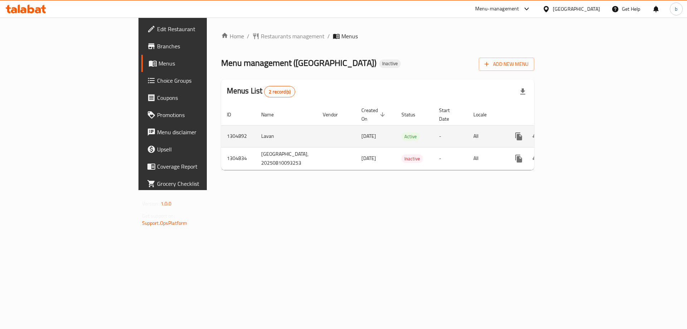
click at [574, 133] on icon "enhanced table" at bounding box center [570, 136] width 6 height 6
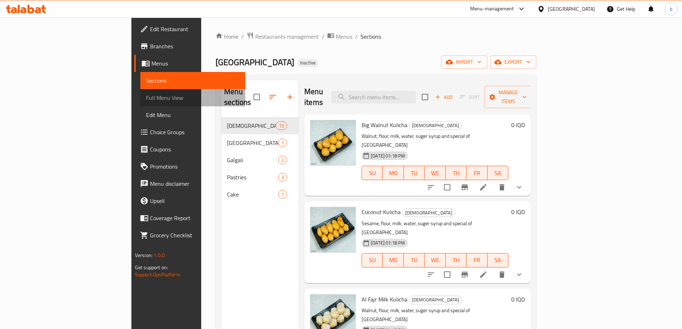
click at [140, 91] on link "Full Menu View" at bounding box center [192, 97] width 105 height 17
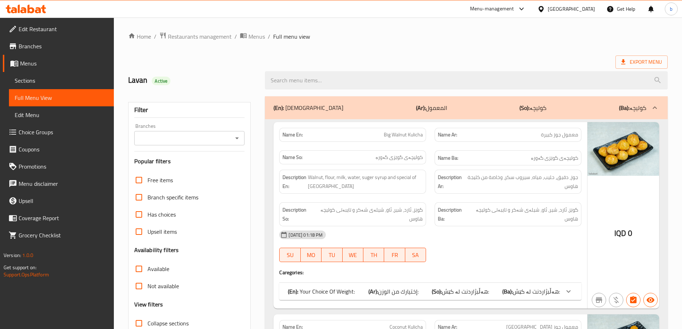
click at [240, 139] on icon "Open" at bounding box center [237, 138] width 9 height 9
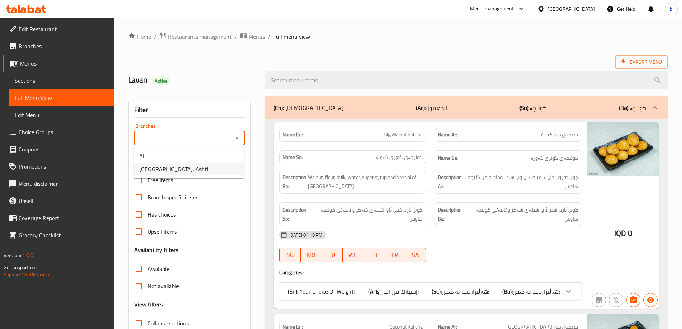
click at [189, 166] on li "[GEOGRAPHIC_DATA], Ashti" at bounding box center [189, 169] width 111 height 13
type input "[GEOGRAPHIC_DATA], Ashti"
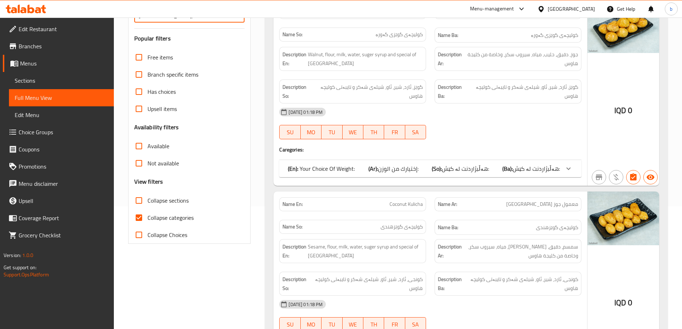
scroll to position [167, 0]
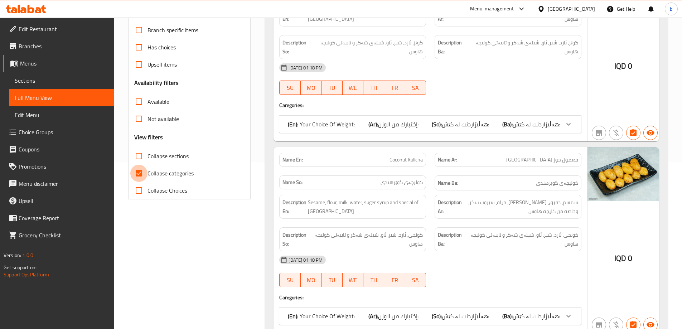
click at [139, 167] on input "Collapse categories" at bounding box center [138, 173] width 17 height 17
checkbox input "false"
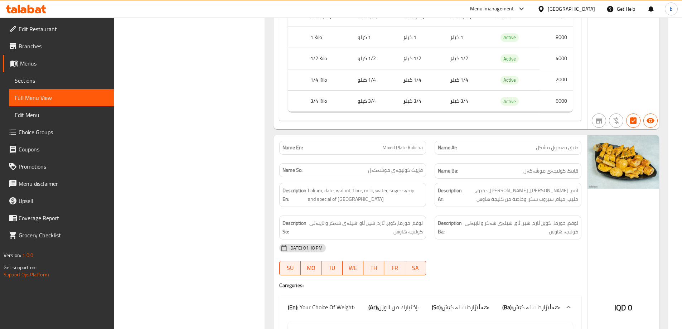
scroll to position [1921, 0]
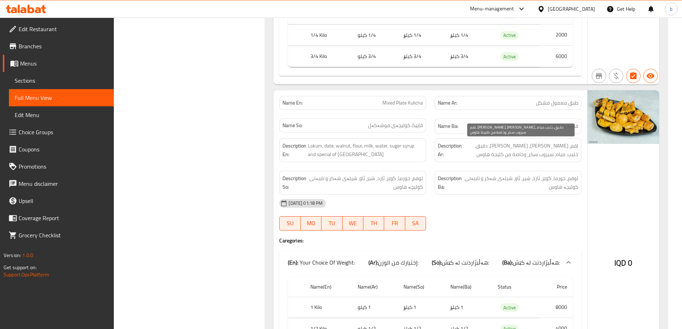
click at [576, 148] on span "لقم، [PERSON_NAME]، [PERSON_NAME]، دقيق، حليب، مياه، سيروب سكر، وخاصة من كليجة …" at bounding box center [520, 150] width 115 height 18
click at [569, 145] on span "لقم، [PERSON_NAME]، [PERSON_NAME]، دقيق، حليب، مياه، سيروب سكر، وخاصة من كليجة …" at bounding box center [520, 150] width 115 height 18
click at [554, 147] on span "لقم، [PERSON_NAME]، [PERSON_NAME]، دقيق، حليب، مياه، سيروب سكر، وخاصة من كليجة …" at bounding box center [520, 150] width 115 height 18
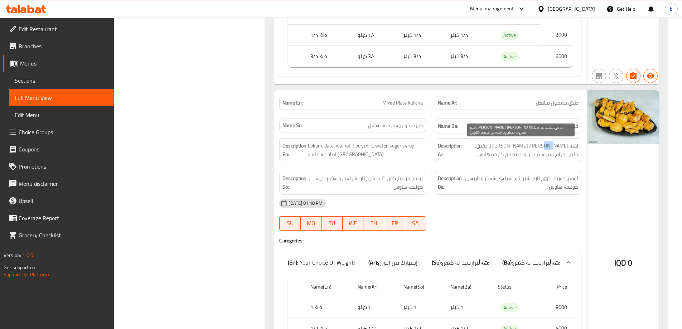
click at [554, 147] on span "لقم، [PERSON_NAME]، [PERSON_NAME]، دقيق، حليب، مياه، سيروب سكر، وخاصة من كليجة …" at bounding box center [520, 150] width 115 height 18
click at [545, 148] on span "لقم، [PERSON_NAME]، [PERSON_NAME]، دقيق، حليب، مياه، سيروب سكر، وخاصة من كليجة …" at bounding box center [520, 150] width 115 height 18
click at [536, 147] on span "لقم، [PERSON_NAME]، [PERSON_NAME]، دقيق، حليب، مياه، سيروب سكر، وخاصة من كليجة …" at bounding box center [520, 150] width 115 height 18
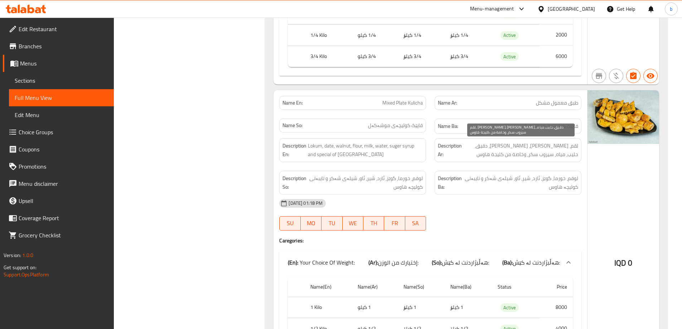
click at [519, 144] on span "لقم، [PERSON_NAME]، [PERSON_NAME]، دقيق، حليب، مياه، سيروب سكر، وخاصة من كليجة …" at bounding box center [520, 150] width 115 height 18
click at [505, 145] on span "لقم، [PERSON_NAME]، [PERSON_NAME]، دقيق، حليب، مياه، سيروب سكر، وخاصة من كليجة …" at bounding box center [520, 150] width 115 height 18
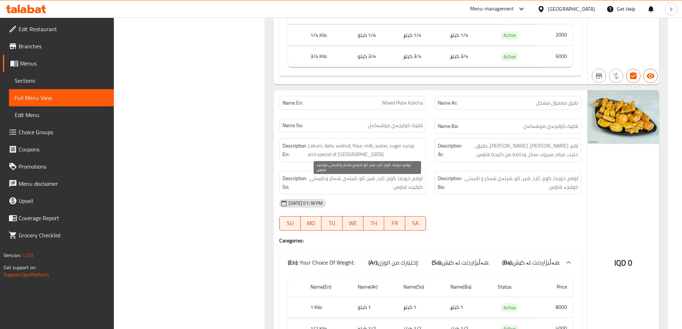
click at [418, 179] on span "لوقم، خورما، گوێز، ئارد، شیر، ئاو، شیلەی شەکر و تایبەتی کولیچە هاوس" at bounding box center [366, 183] width 114 height 18
click at [404, 175] on span "لوقم، خورما، گوێز، ئارد، شیر، ئاو، شیلەی شەکر و تایبەتی کولیچە هاوس" at bounding box center [366, 183] width 114 height 18
click at [389, 173] on div "Description So: [PERSON_NAME]، خورما، گوێز، ئارد، شیر، ئاو، شیلەی شەکر و تایبەت…" at bounding box center [352, 183] width 147 height 24
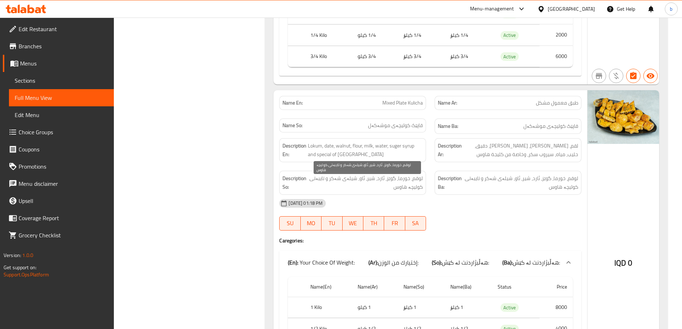
click at [392, 179] on span "لوقم، خورما، گوێز، ئارد، شیر، ئاو، شیلەی شەکر و تایبەتی کولیچە هاوس" at bounding box center [366, 183] width 114 height 18
click at [378, 176] on span "لوقم، خورما، گوێز، ئارد، شیر، ئاو، شیلەی شەکر و تایبەتی کولیچە هاوس" at bounding box center [366, 183] width 114 height 18
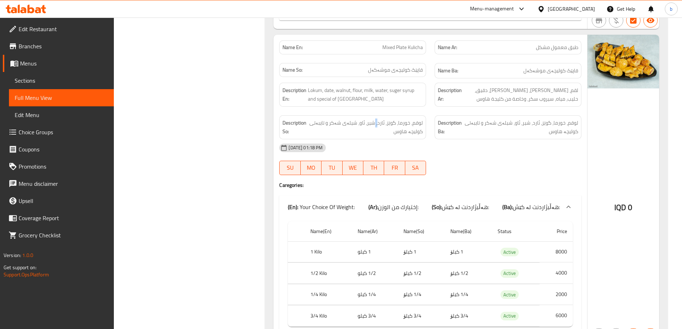
scroll to position [2005, 0]
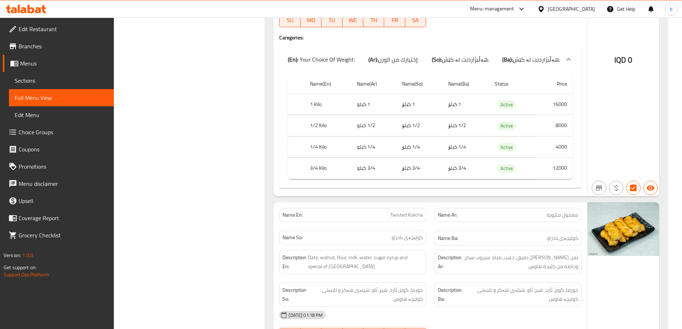
scroll to position [4344, 0]
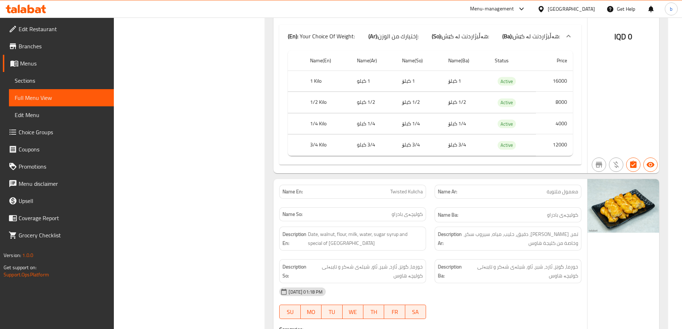
click at [402, 192] on span "Twisted Kulicha" at bounding box center [406, 192] width 33 height 8
copy span "Twisted"
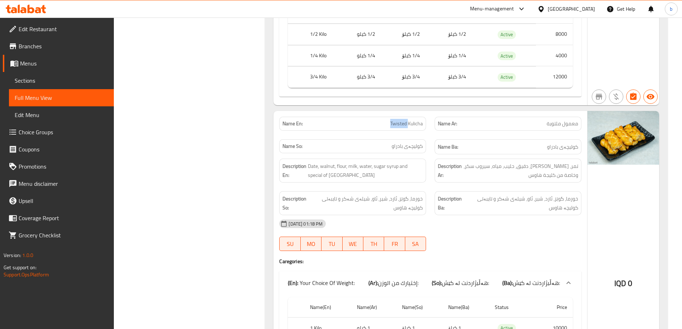
scroll to position [4428, 0]
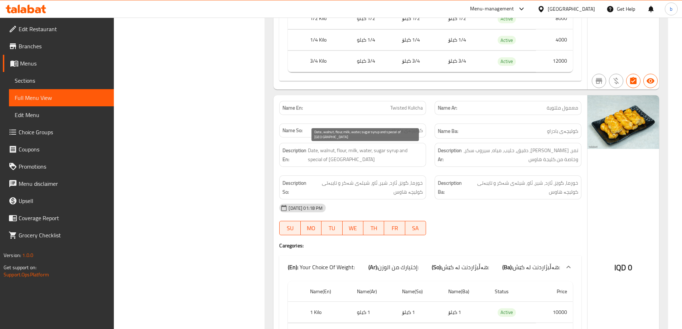
click at [311, 150] on span "Date, walnut, flour, milk, water, sugar syrup and special of [GEOGRAPHIC_DATA]" at bounding box center [365, 155] width 115 height 18
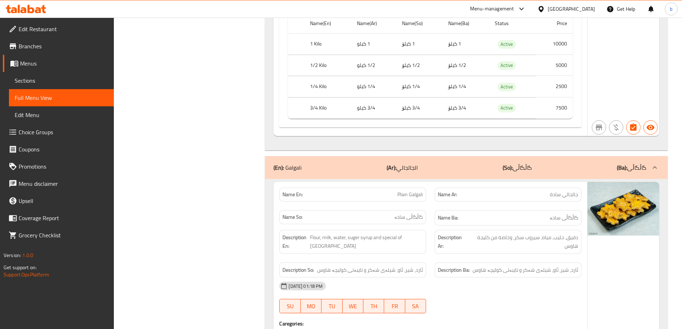
scroll to position [5096, 0]
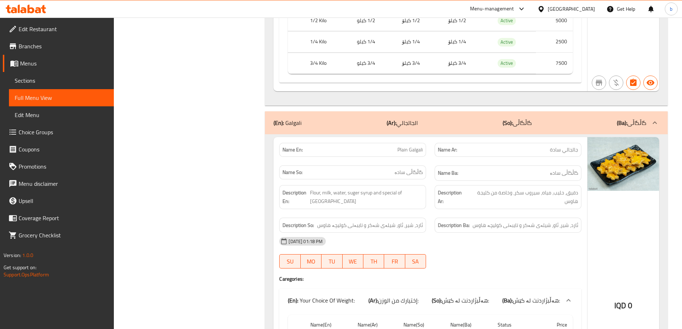
copy span "گاڵگاڵی"
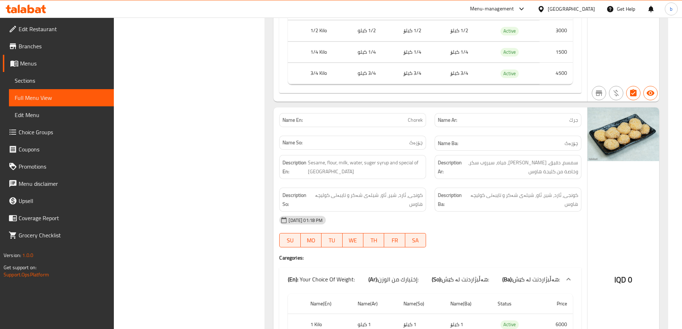
scroll to position [6432, 0]
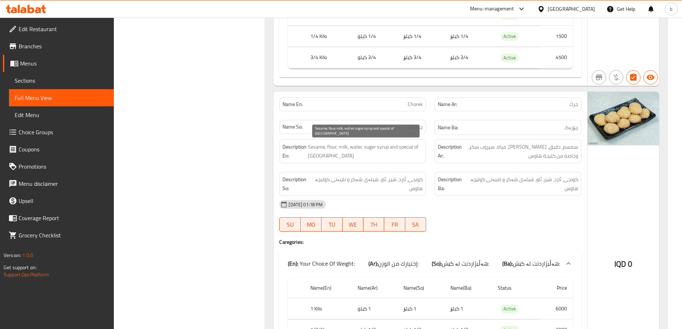
click at [312, 143] on span "Sesame, flour, milk, water, suger syrup and special of [GEOGRAPHIC_DATA]" at bounding box center [365, 151] width 115 height 18
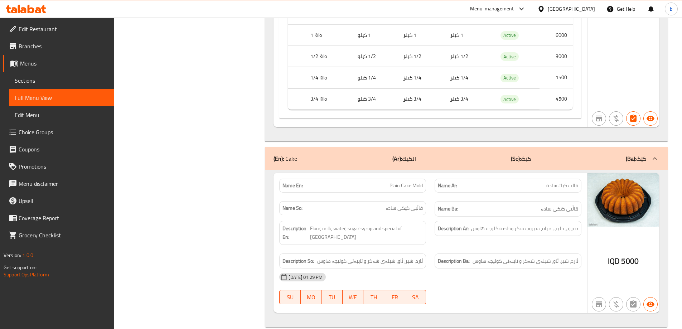
scroll to position [6719, 0]
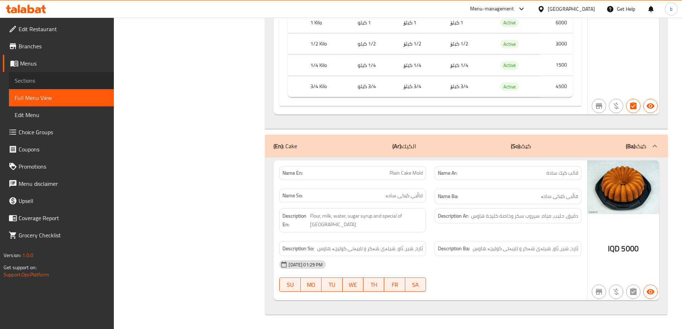
click at [43, 76] on link "Sections" at bounding box center [61, 80] width 105 height 17
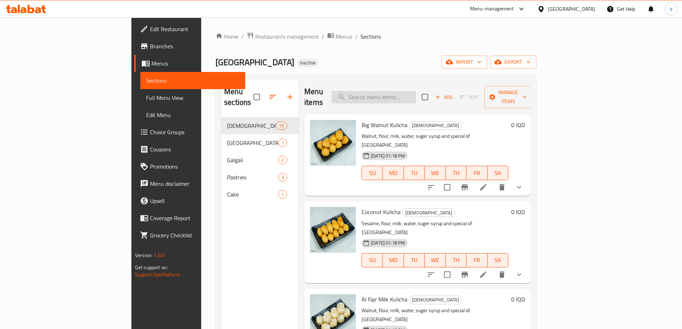
click at [416, 91] on input "search" at bounding box center [374, 97] width 84 height 13
paste input "Kulicha with Apple Jam"
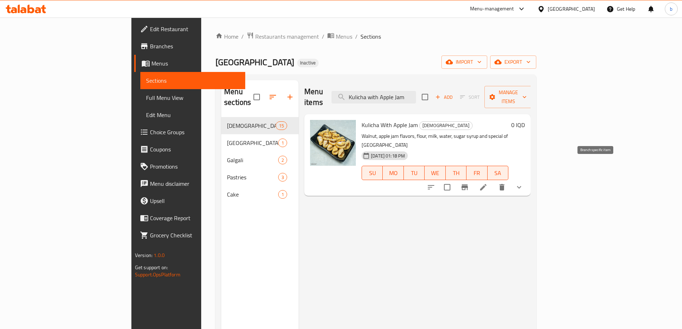
type input "Kulicha with Apple Jam"
click at [493, 181] on li at bounding box center [483, 187] width 20 height 13
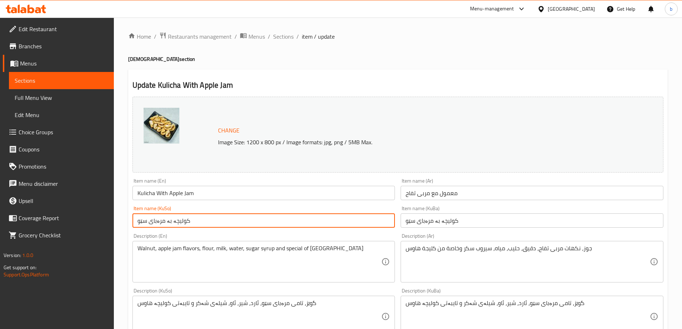
click at [168, 220] on input "کولیچە بە مرەبای سێو" at bounding box center [263, 220] width 263 height 14
click at [168, 222] on input "کولیچە بە مرەبای سێو" at bounding box center [263, 220] width 263 height 14
type input "کولیچە لەگەڵ مرەبای سێو"
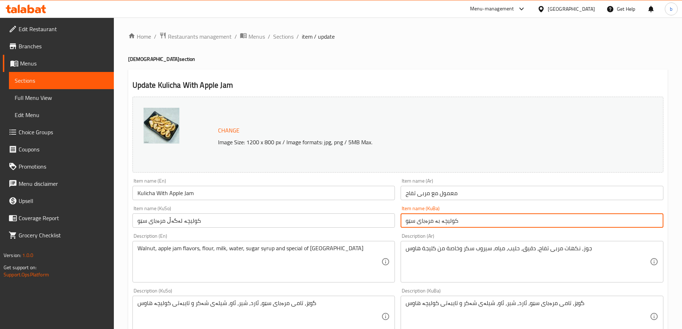
paste input "لەگەڵ"
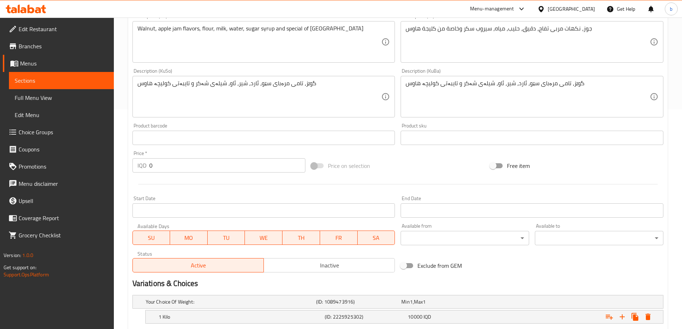
scroll to position [327, 0]
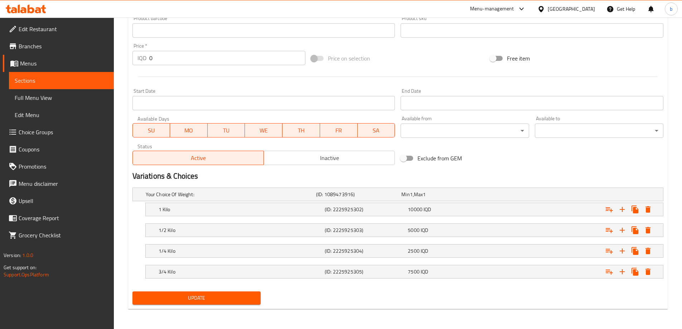
type input "کولیچە لەگەڵ مرەبای سێو"
click at [180, 307] on div "Update" at bounding box center [197, 298] width 134 height 19
click at [224, 296] on span "Update" at bounding box center [196, 298] width 117 height 9
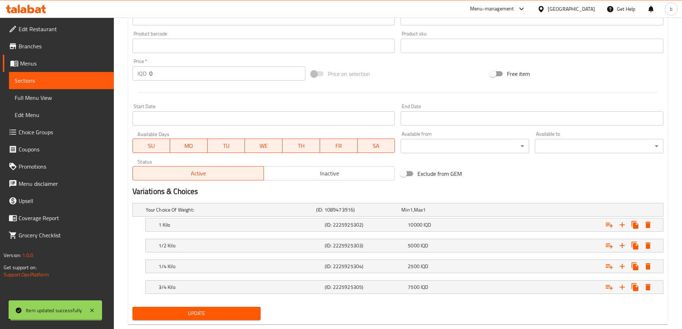
scroll to position [77, 0]
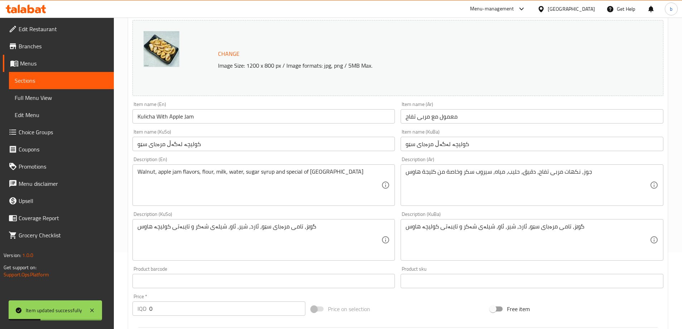
click at [61, 82] on span "Sections" at bounding box center [61, 80] width 93 height 9
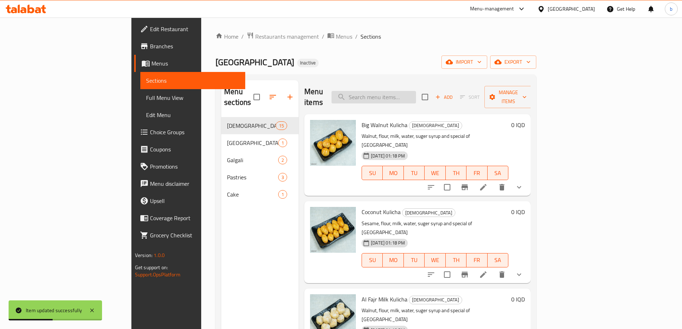
click at [405, 92] on input "search" at bounding box center [374, 97] width 84 height 13
paste input "Kulicha with Carrot Jam"
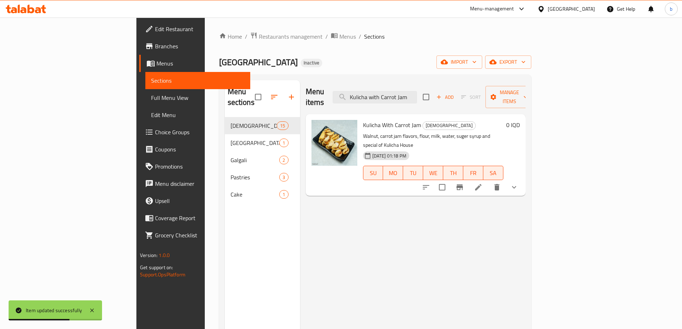
type input "Kulicha with Carrot Jam"
click at [482, 184] on icon at bounding box center [478, 187] width 6 height 6
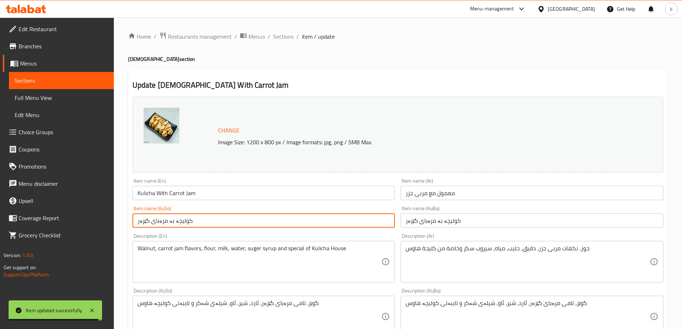
click at [169, 223] on input "کولیچە بە مرەبای گێزەر" at bounding box center [263, 220] width 263 height 14
paste input "Kulicha with Carrot Jam"
type input "کولیچە لەگەڵ مرەبای گێزەر"
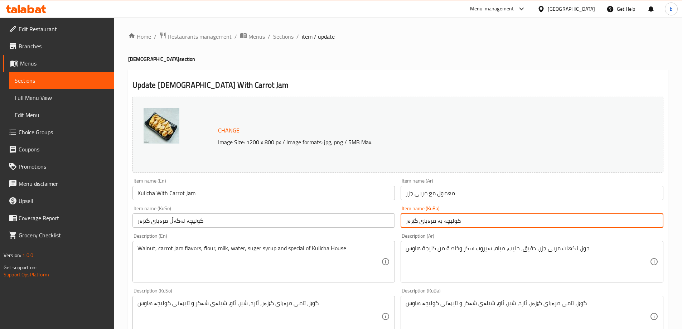
paste input "لەگەڵ"
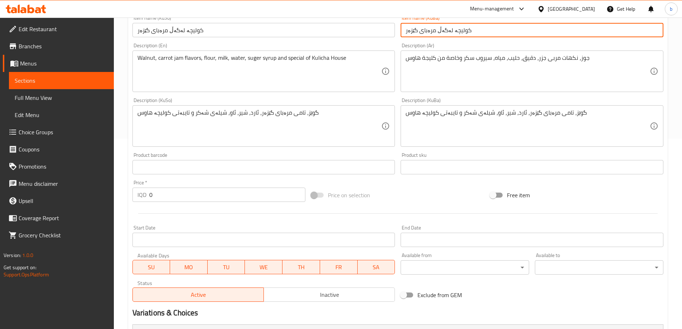
scroll to position [327, 0]
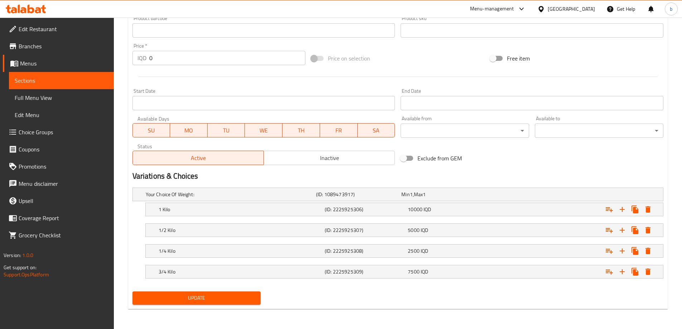
type input "کولیچە لەگەڵ مرەبای گێزەر"
click at [241, 300] on span "Update" at bounding box center [196, 298] width 117 height 9
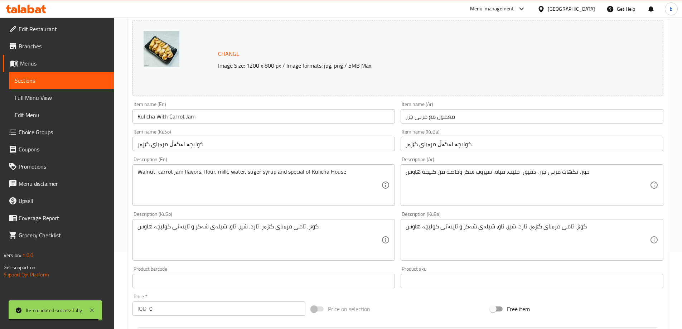
click at [59, 76] on link "Sections" at bounding box center [61, 80] width 105 height 17
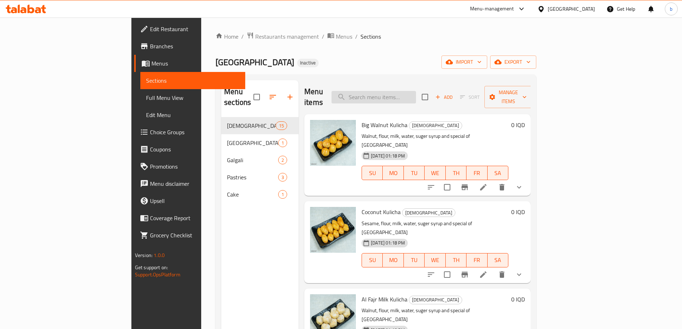
click at [407, 91] on input "search" at bounding box center [374, 97] width 84 height 13
paste input "Triangle Dates Kulicha with Pistachio"
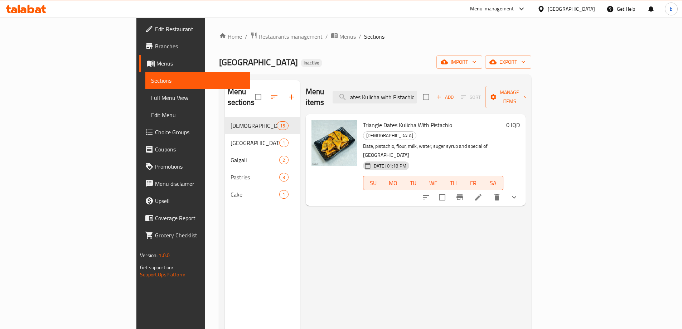
type input "Triangle Dates Kulicha with Pistachio"
click at [488, 191] on li at bounding box center [478, 197] width 20 height 13
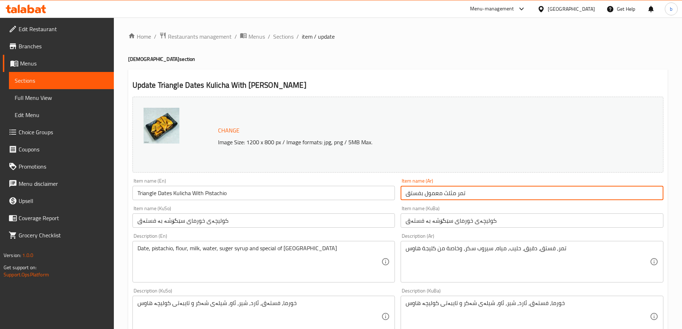
click at [421, 194] on input "تمر مثلث معمول بفستق" at bounding box center [532, 193] width 263 height 14
type input "تمر مثلث معمول مع فستق"
click at [425, 220] on input "کولیچەی خورمای سێگۆشە بە فستەق" at bounding box center [532, 220] width 263 height 14
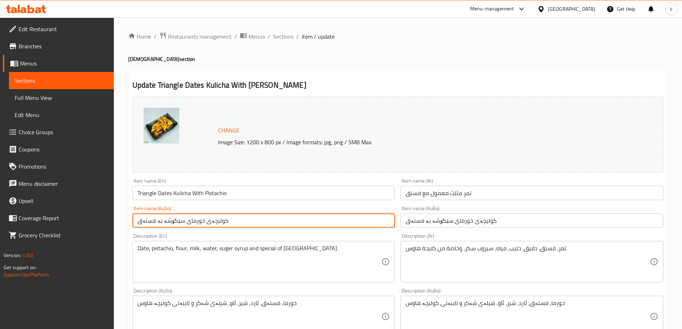
click at [156, 221] on input "کولیچەی خورمای سێگۆشە بە فستەق" at bounding box center [263, 220] width 263 height 14
type input "کولیچەی خورمای سێگۆشە لەگەڵ فستەق"
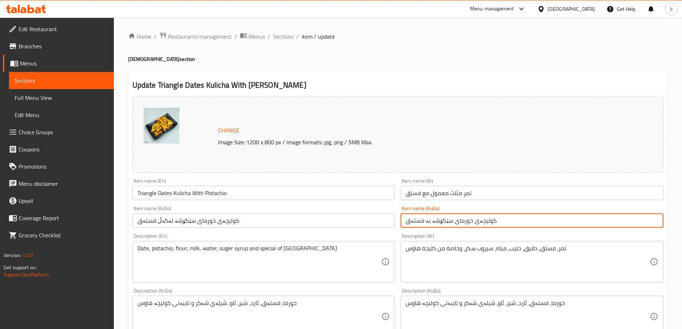
paste input "لەگەڵ"
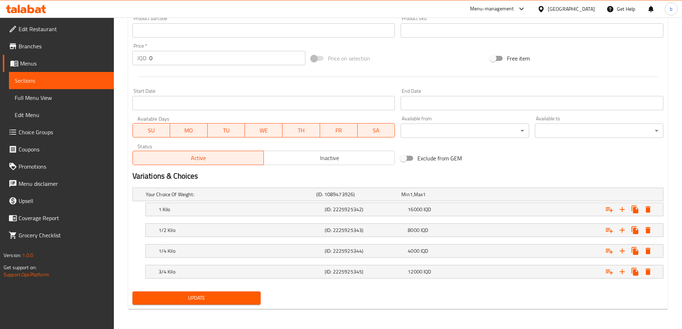
type input "کولیچەی خورمای سێگۆشە لەگەڵ فستەق"
click at [197, 294] on span "Update" at bounding box center [196, 298] width 117 height 9
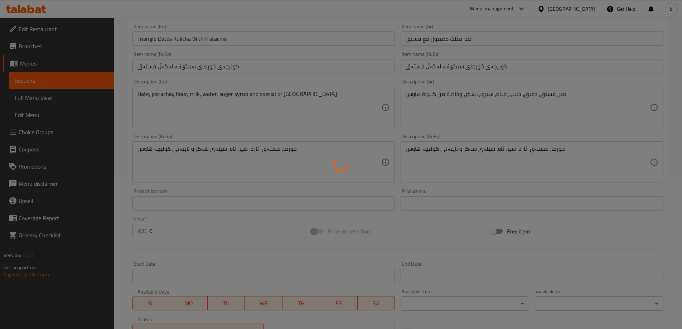
scroll to position [77, 0]
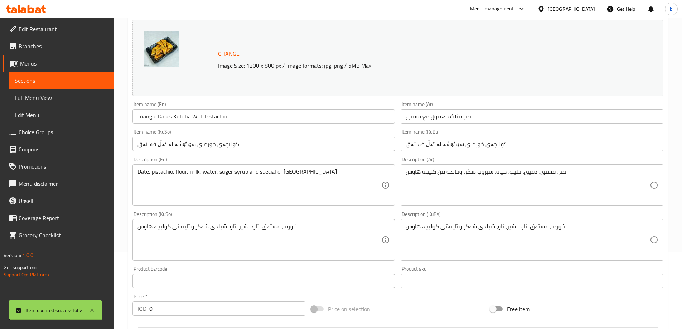
click at [51, 79] on span "Sections" at bounding box center [61, 80] width 93 height 9
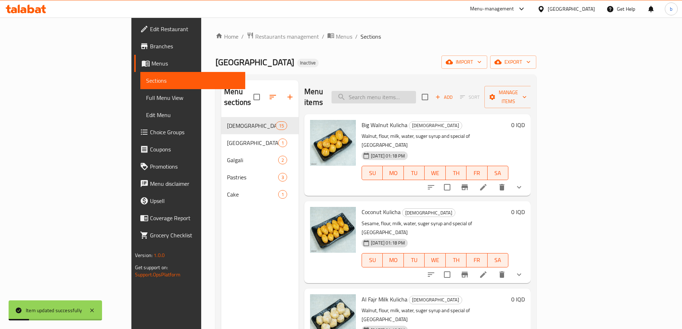
click at [403, 91] on input "search" at bounding box center [374, 97] width 84 height 13
paste input "Basbusa"
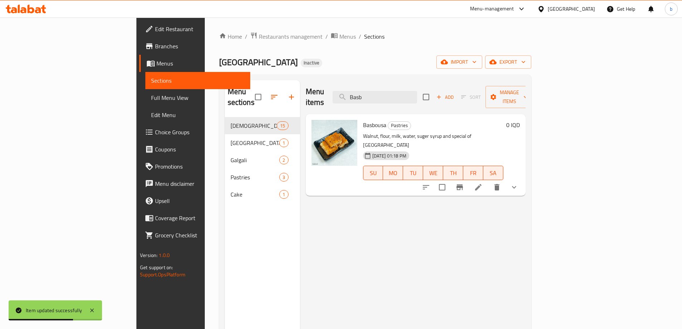
type input "Basb"
click at [488, 181] on li at bounding box center [478, 187] width 20 height 13
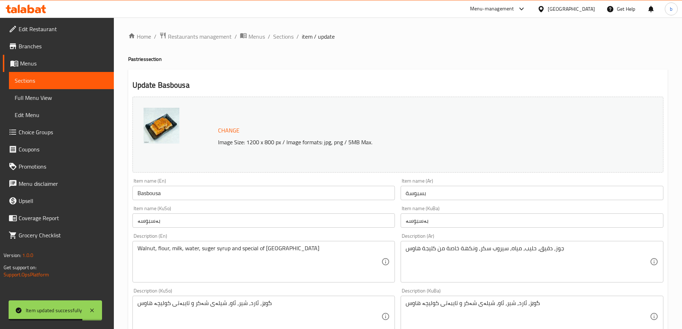
scroll to position [83, 0]
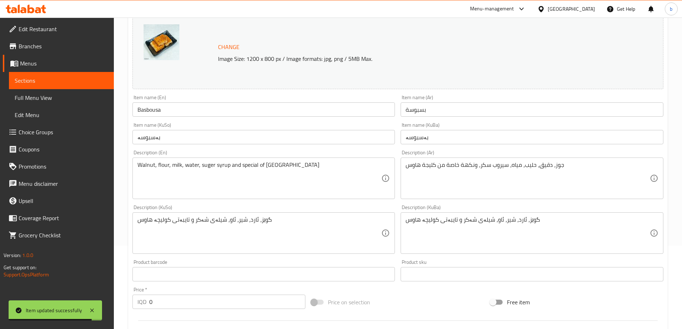
click at [466, 161] on div "جوز، دقيق، حليب، مياه، سيروب سكر، ونكهة خاصة من كليجة هاوس Description (Ar)" at bounding box center [532, 179] width 263 height 42
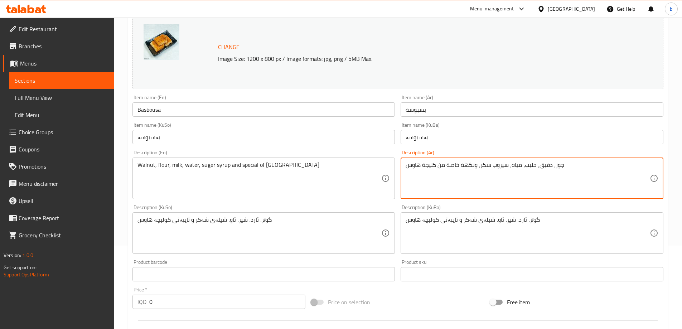
drag, startPoint x: 460, startPoint y: 164, endPoint x: 475, endPoint y: 168, distance: 15.2
click at [475, 168] on textarea "جوز، دقيق، حليب، مياه، سيروب سكر، ونكهة خاصة من كليجة هاوس" at bounding box center [528, 178] width 244 height 34
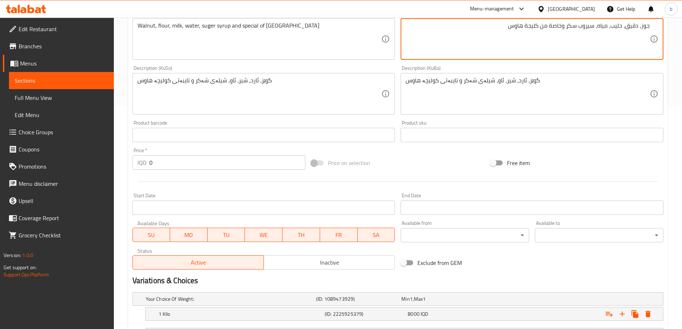
scroll to position [327, 0]
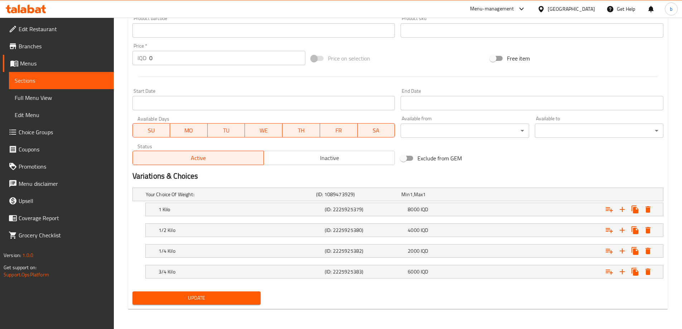
type textarea "جوز، دقيق، حليب، مياه، سيروب سكر وخاصة من كليجة هاوس"
click at [242, 299] on span "Update" at bounding box center [196, 298] width 117 height 9
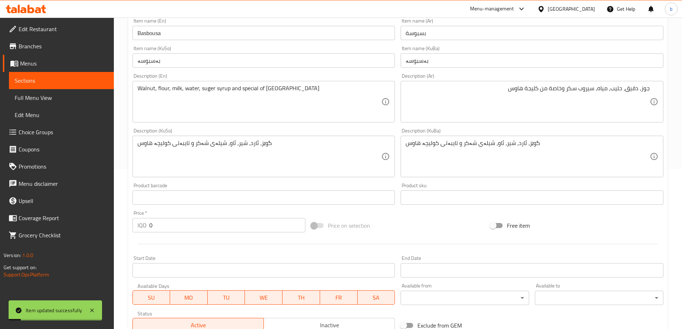
click at [63, 81] on span "Sections" at bounding box center [61, 80] width 93 height 9
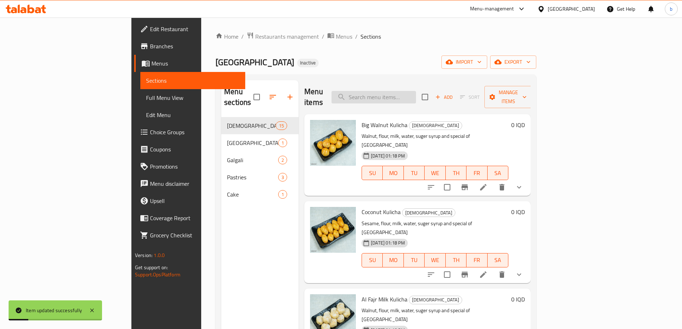
click at [416, 94] on input "search" at bounding box center [374, 97] width 84 height 13
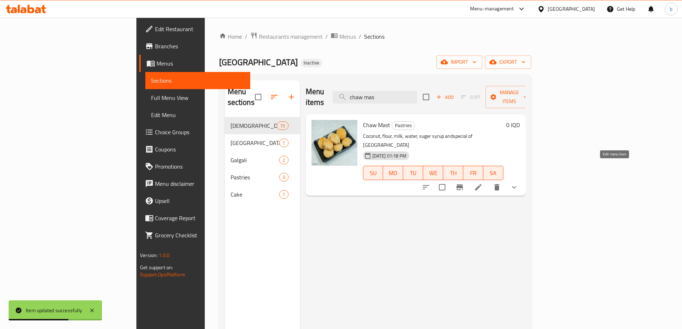
type input "chaw mas"
click at [483, 183] on icon at bounding box center [478, 187] width 9 height 9
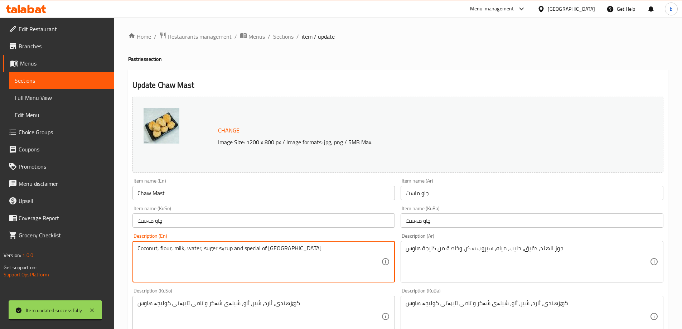
scroll to position [83, 0]
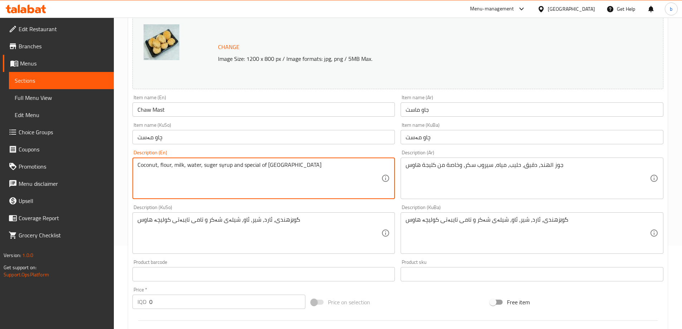
type textarea "Coconut, flour, milk, water, suger syrup and special of [GEOGRAPHIC_DATA]"
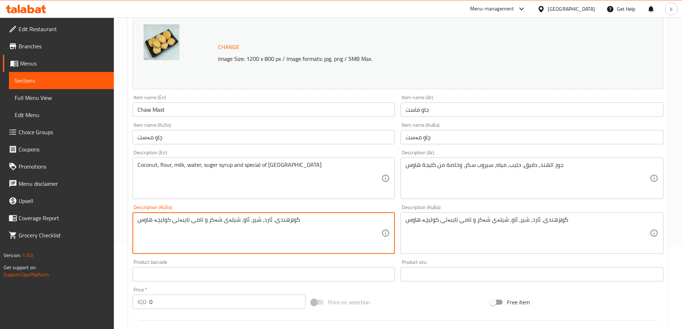
drag, startPoint x: 189, startPoint y: 222, endPoint x: 203, endPoint y: 223, distance: 14.0
type textarea "گوێزهندی، ئارد، شیر، ئاو، شیلەی شەکر و تایبەتی کولیچە هاوس"
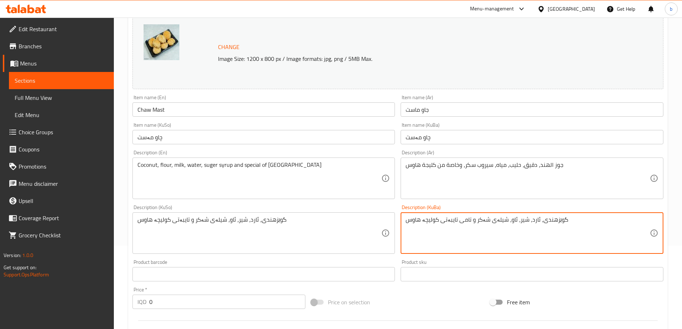
paste textarea
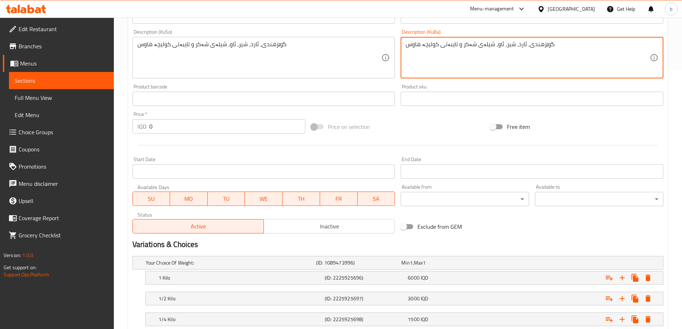
scroll to position [327, 0]
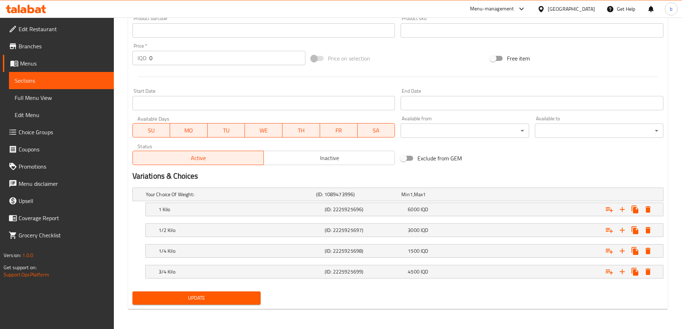
type textarea "گوێزهندی، ئارد، شیر، ئاو، شیلەی شەکر و تایبەتی کولیچە هاوس"
click at [244, 296] on span "Update" at bounding box center [196, 298] width 117 height 9
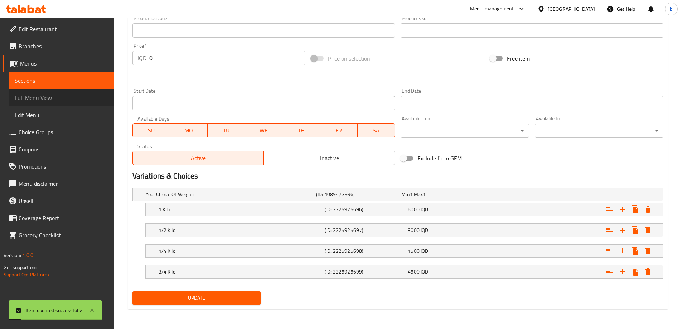
click at [56, 97] on span "Full Menu View" at bounding box center [61, 97] width 93 height 9
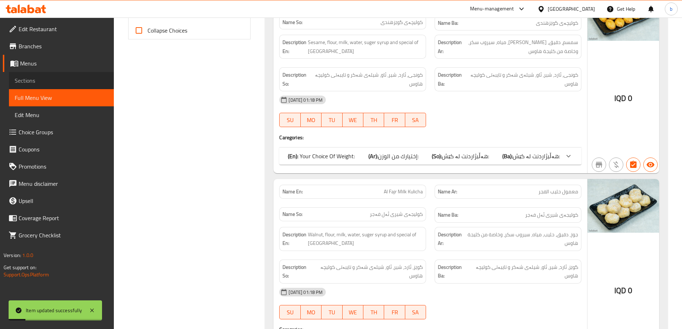
click at [55, 84] on span "Sections" at bounding box center [61, 80] width 93 height 9
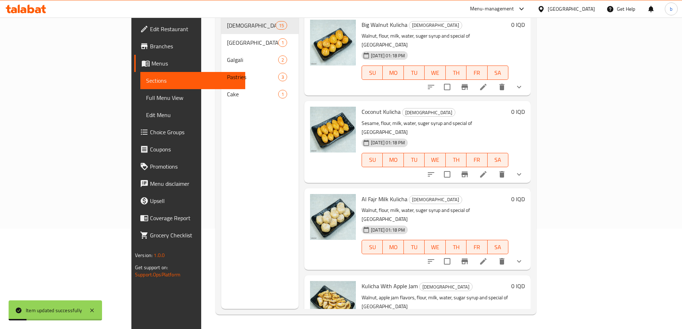
scroll to position [100, 0]
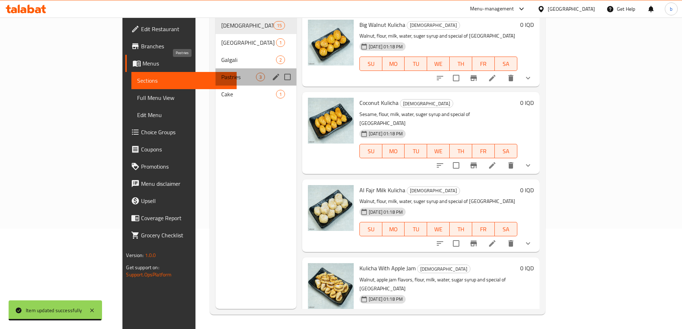
click at [221, 73] on span "Pastries" at bounding box center [238, 77] width 35 height 9
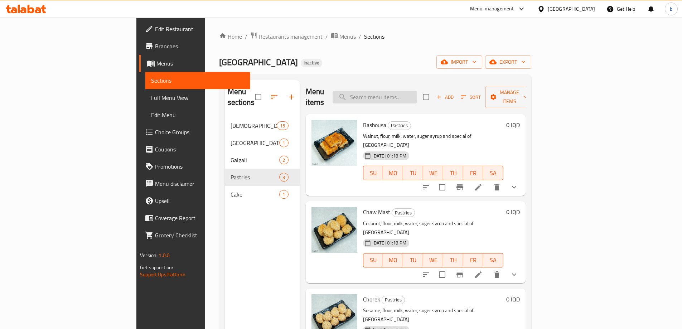
click at [417, 91] on input "search" at bounding box center [375, 97] width 84 height 13
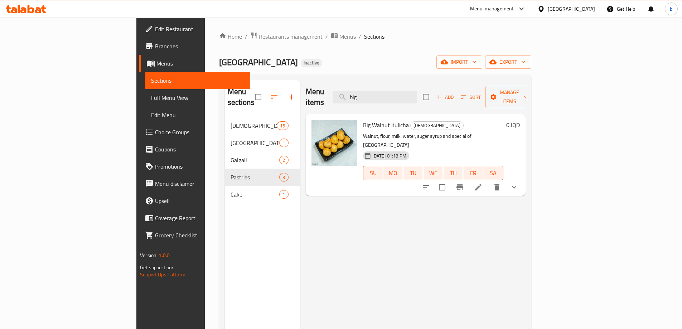
drag, startPoint x: 426, startPoint y: 84, endPoint x: 311, endPoint y: 81, distance: 115.7
click at [310, 81] on div "Menu items big Add Sort Manage items" at bounding box center [416, 97] width 220 height 34
drag, startPoint x: 371, startPoint y: 87, endPoint x: 392, endPoint y: 91, distance: 21.3
click at [324, 88] on div "Menu items big Add Sort Manage items" at bounding box center [416, 97] width 220 height 34
drag, startPoint x: 439, startPoint y: 88, endPoint x: 273, endPoint y: 81, distance: 165.5
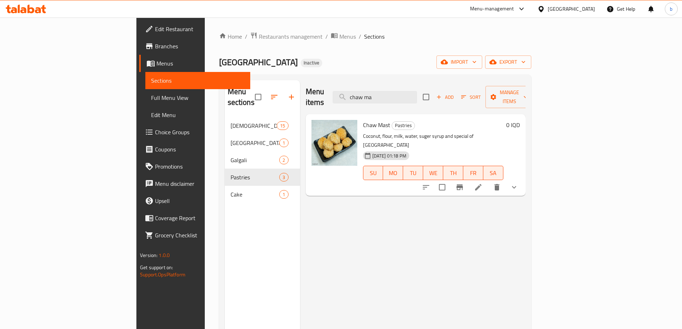
click at [306, 81] on div "Menu items chaw ma Add Sort Manage items" at bounding box center [416, 97] width 220 height 34
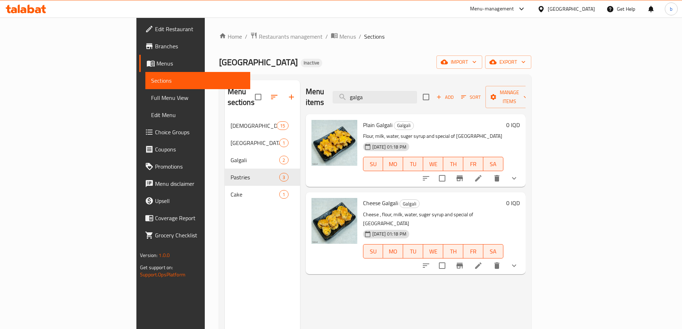
drag, startPoint x: 406, startPoint y: 87, endPoint x: 420, endPoint y: 103, distance: 21.5
click at [339, 81] on div "Menu items galga Add Sort Manage items" at bounding box center [416, 97] width 220 height 34
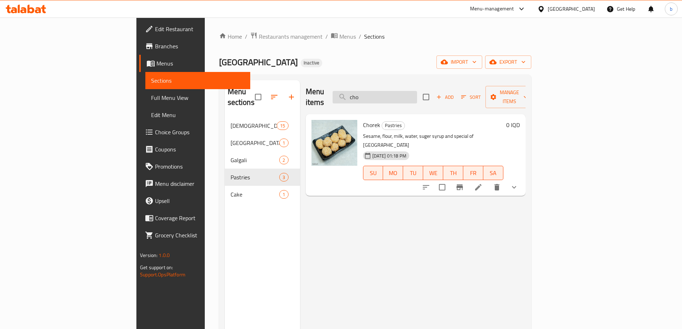
drag, startPoint x: 400, startPoint y: 88, endPoint x: 442, endPoint y: 98, distance: 43.3
click at [356, 85] on div "Menu items cho Add Sort Manage items" at bounding box center [416, 97] width 220 height 34
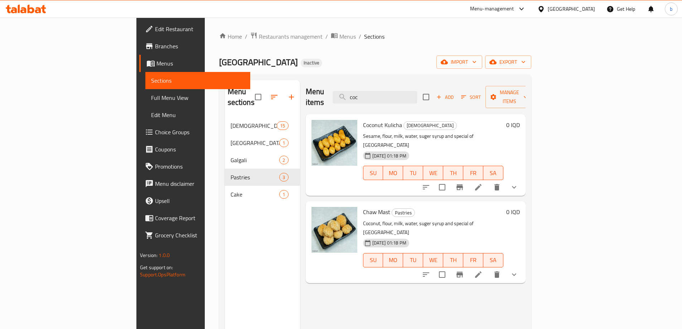
drag, startPoint x: 413, startPoint y: 88, endPoint x: 324, endPoint y: 88, distance: 88.8
click at [322, 88] on div "Menu items coc Add Sort Manage items" at bounding box center [416, 97] width 220 height 34
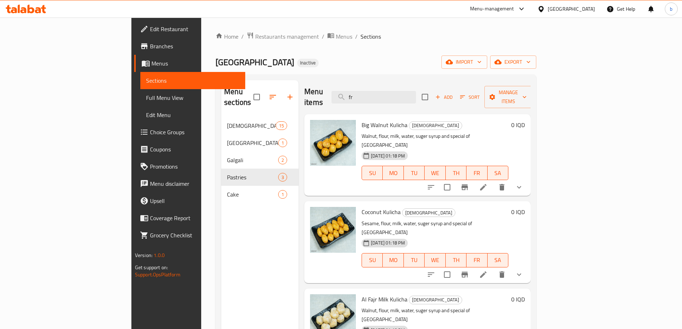
type input "f"
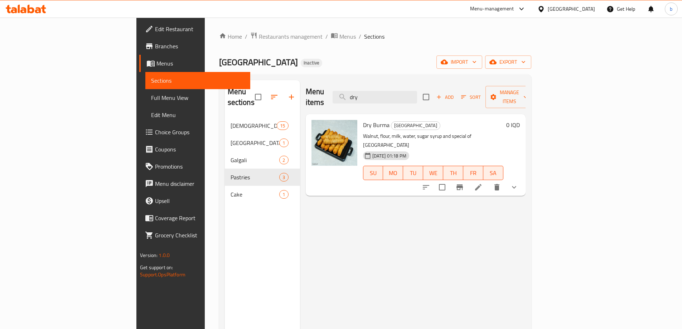
drag, startPoint x: 425, startPoint y: 91, endPoint x: 586, endPoint y: 116, distance: 162.2
click at [316, 79] on div "Menu sections Kulicha 15 [GEOGRAPHIC_DATA] 1 Galgali 2 Pastries 3 Cake 1 Menu i…" at bounding box center [375, 244] width 312 height 340
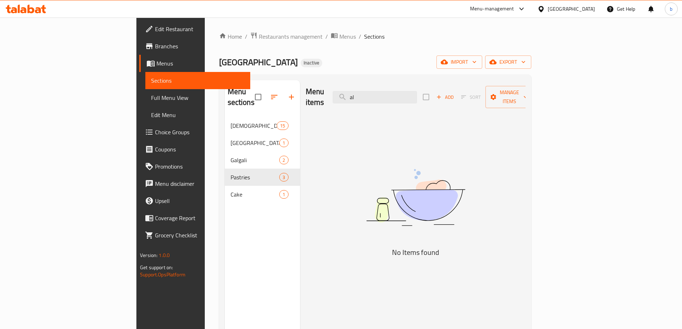
type input "a"
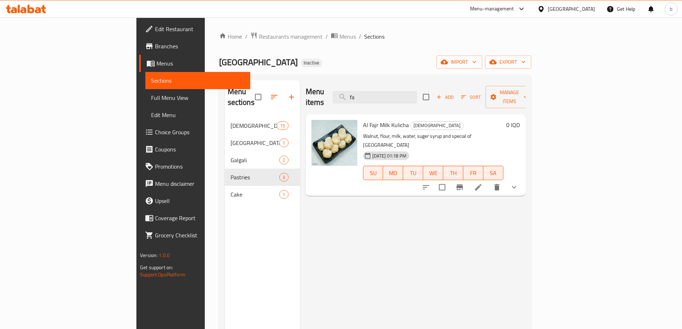
click at [236, 75] on div "Menu sections Kulicha 15 [GEOGRAPHIC_DATA] 1 Galgali 2 Pastries 3 Cake 1 Menu i…" at bounding box center [375, 244] width 312 height 340
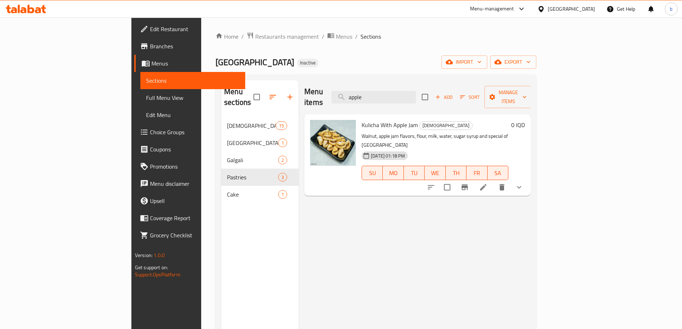
drag, startPoint x: 342, startPoint y: 90, endPoint x: 328, endPoint y: 90, distance: 14.3
click at [328, 90] on div "Menu items apple Add Sort Manage items" at bounding box center [417, 97] width 226 height 34
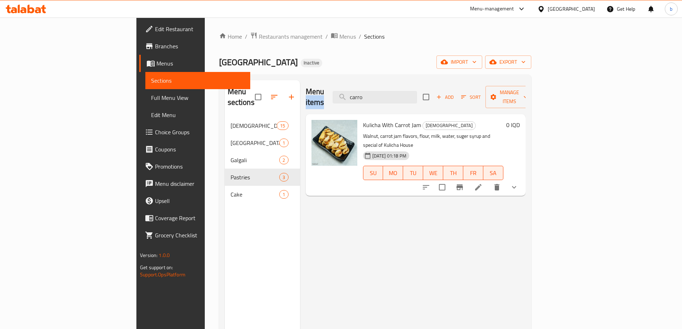
drag, startPoint x: 379, startPoint y: 99, endPoint x: 314, endPoint y: 98, distance: 65.9
click at [306, 98] on div "Menu items carro Add Sort Manage items" at bounding box center [416, 97] width 220 height 34
click at [417, 96] on input "carro" at bounding box center [375, 97] width 84 height 13
click at [389, 92] on input "carro" at bounding box center [375, 97] width 84 height 13
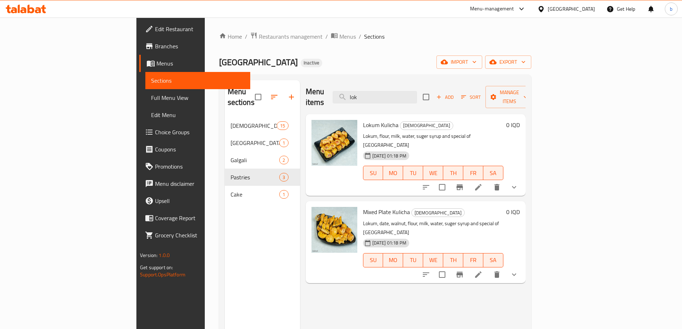
drag, startPoint x: 416, startPoint y: 91, endPoint x: 339, endPoint y: 83, distance: 77.7
click at [339, 83] on div "Menu items lok Add Sort Manage items" at bounding box center [416, 97] width 220 height 34
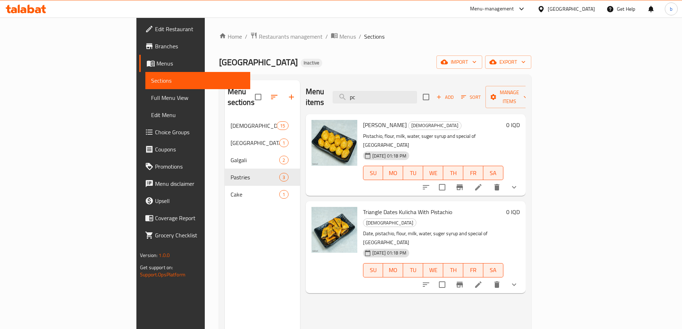
type input "p"
type input "v"
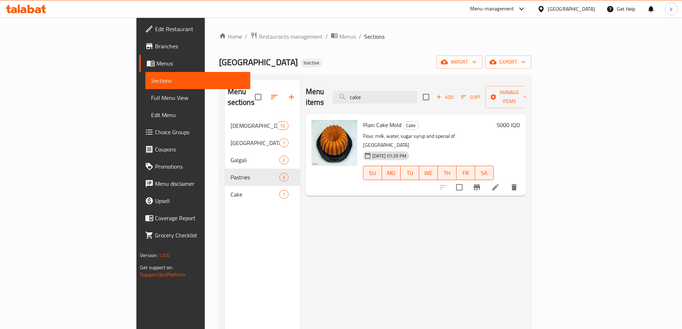
drag, startPoint x: 425, startPoint y: 93, endPoint x: 350, endPoint y: 84, distance: 75.7
click at [350, 84] on div "Menu items cake Add Sort Manage items" at bounding box center [416, 97] width 220 height 34
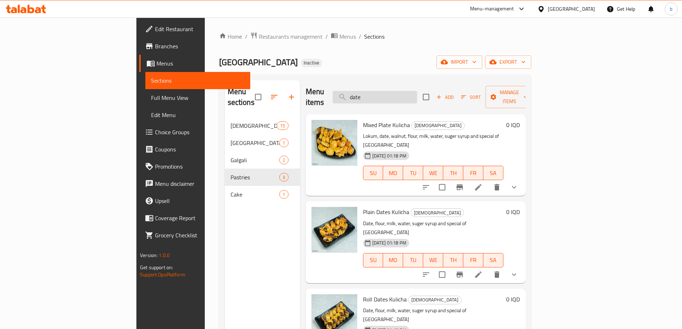
drag, startPoint x: 418, startPoint y: 95, endPoint x: 381, endPoint y: 88, distance: 37.1
click at [381, 91] on input "date" at bounding box center [375, 97] width 84 height 13
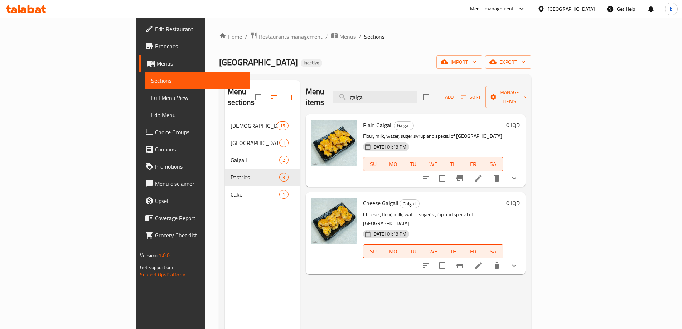
drag, startPoint x: 421, startPoint y: 94, endPoint x: 333, endPoint y: 72, distance: 91.5
click at [333, 72] on div "Home / Restaurants management / Menus / Sections Kulicha House Inactive import …" at bounding box center [375, 223] width 312 height 383
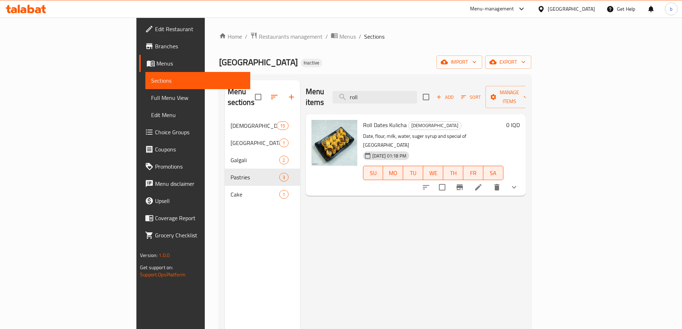
drag, startPoint x: 355, startPoint y: 77, endPoint x: 417, endPoint y: 79, distance: 62.7
click at [322, 71] on div "Home / Restaurants management / Menus / Sections Kulicha House Inactive import …" at bounding box center [375, 223] width 312 height 383
drag, startPoint x: 343, startPoint y: 72, endPoint x: 306, endPoint y: 68, distance: 37.1
click at [302, 67] on div "Home / Restaurants management / Menus / Sections Kulicha House Inactive import …" at bounding box center [375, 223] width 312 height 383
drag, startPoint x: 409, startPoint y: 88, endPoint x: 375, endPoint y: 88, distance: 34.4
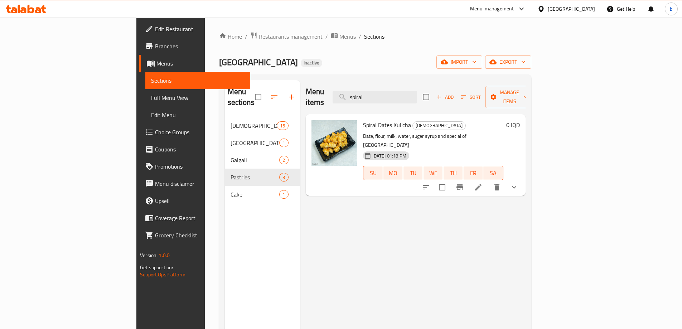
click at [390, 91] on input "spiral" at bounding box center [375, 97] width 84 height 13
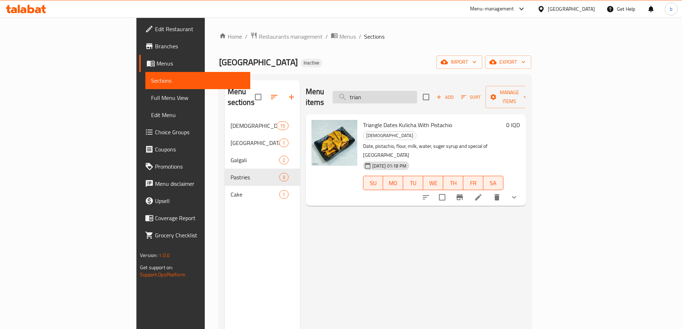
drag, startPoint x: 411, startPoint y: 86, endPoint x: 420, endPoint y: 92, distance: 10.6
click at [359, 88] on div "Menu items trian Add Sort Manage items" at bounding box center [416, 97] width 220 height 34
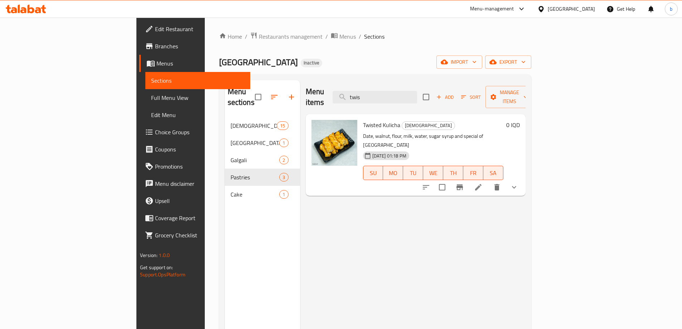
drag, startPoint x: 365, startPoint y: 81, endPoint x: 354, endPoint y: 82, distance: 10.8
click at [354, 81] on div "Menu items twis Add Sort Manage items" at bounding box center [416, 97] width 220 height 34
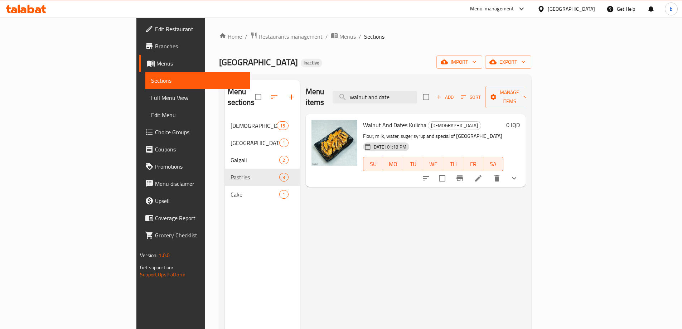
type input "walnut and date"
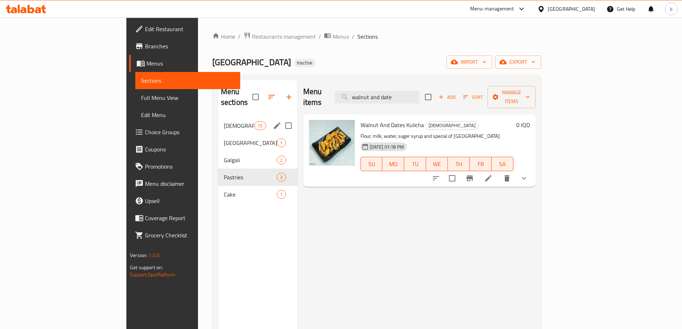
click at [218, 117] on div "[DEMOGRAPHIC_DATA] 15" at bounding box center [257, 125] width 79 height 17
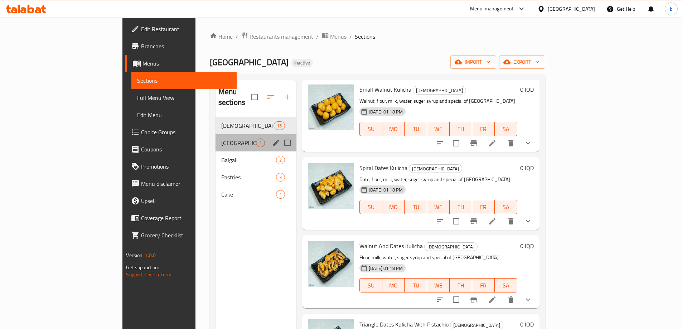
click at [216, 134] on div "Burma 1" at bounding box center [256, 142] width 81 height 17
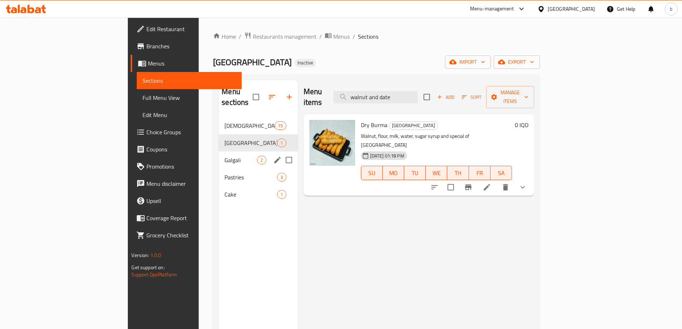
click at [219, 151] on div "Galgali 2" at bounding box center [258, 159] width 79 height 17
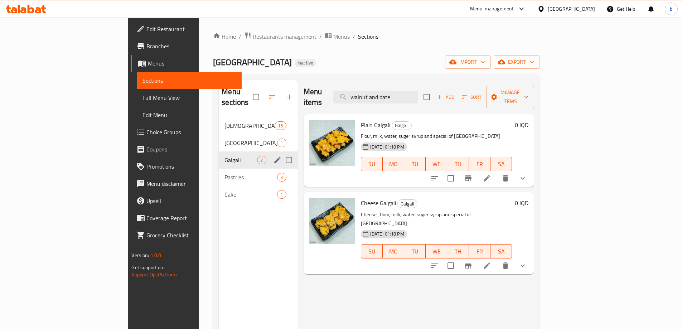
click at [224, 173] on span "Pastries" at bounding box center [250, 177] width 53 height 9
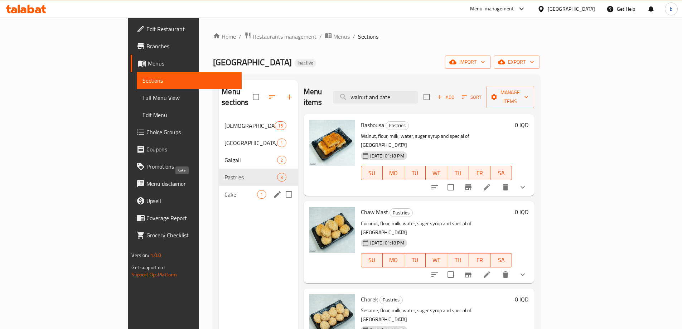
click at [224, 190] on span "Cake" at bounding box center [240, 194] width 33 height 9
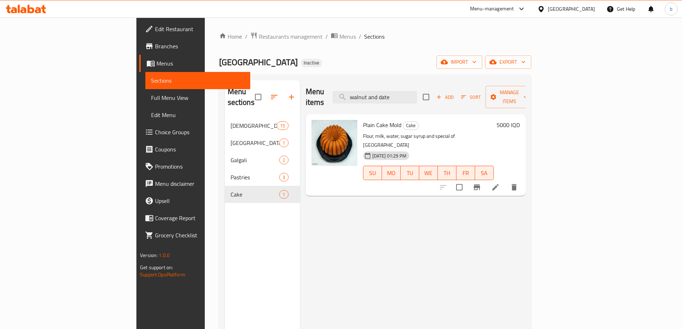
click at [151, 98] on span "Full Menu View" at bounding box center [197, 97] width 93 height 9
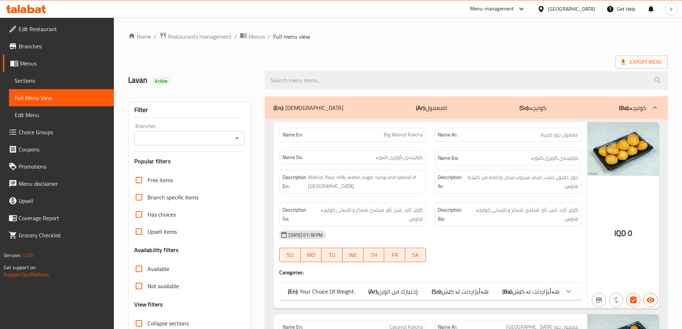
click at [241, 139] on icon "Open" at bounding box center [237, 138] width 9 height 9
click at [203, 162] on li "All" at bounding box center [189, 156] width 111 height 13
click at [238, 137] on icon "Open" at bounding box center [237, 138] width 9 height 9
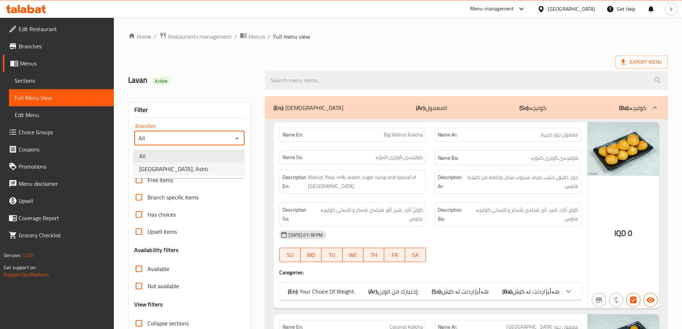
click at [182, 169] on span "[GEOGRAPHIC_DATA], Ashti" at bounding box center [173, 169] width 69 height 9
type input "[GEOGRAPHIC_DATA], Ashti"
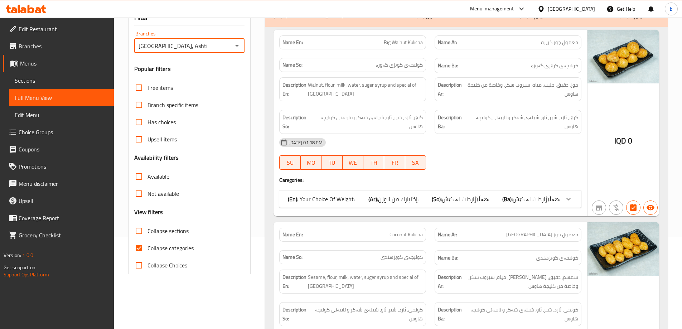
scroll to position [167, 0]
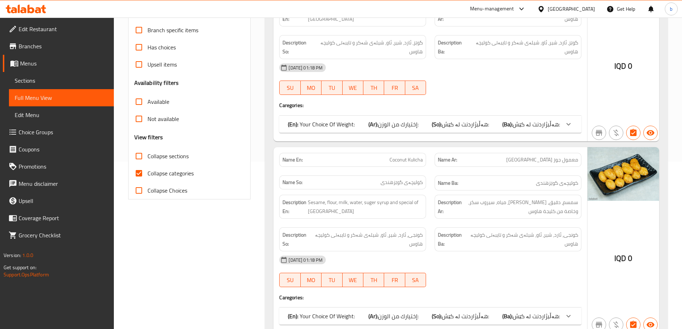
click at [142, 172] on input "Collapse categories" at bounding box center [138, 173] width 17 height 17
checkbox input "false"
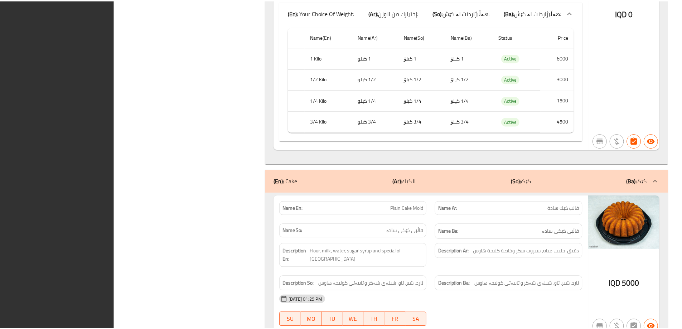
scroll to position [6719, 0]
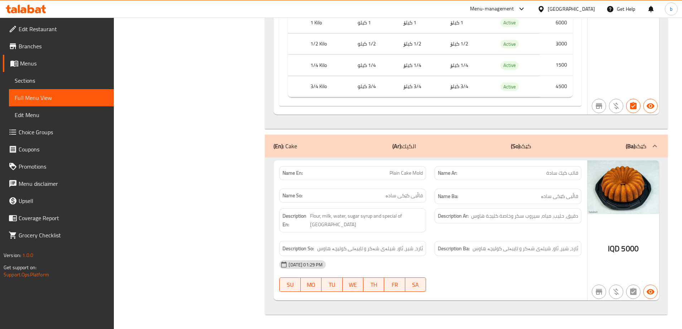
click at [72, 26] on span "Edit Restaurant" at bounding box center [64, 29] width 90 height 9
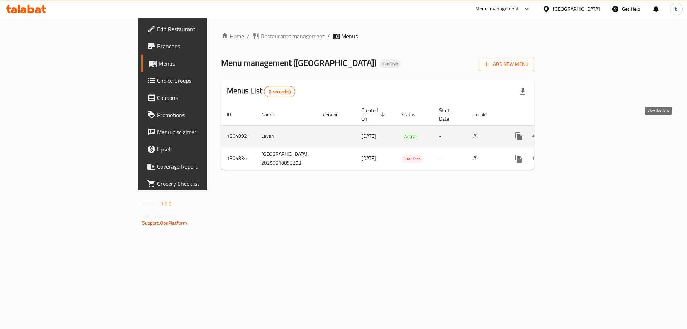
click at [574, 133] on icon "enhanced table" at bounding box center [570, 136] width 6 height 6
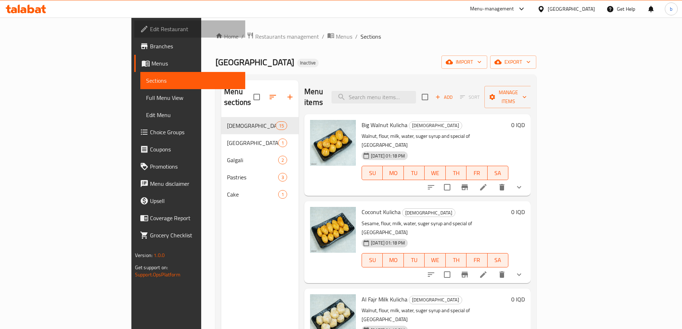
click at [150, 28] on span "Edit Restaurant" at bounding box center [195, 29] width 90 height 9
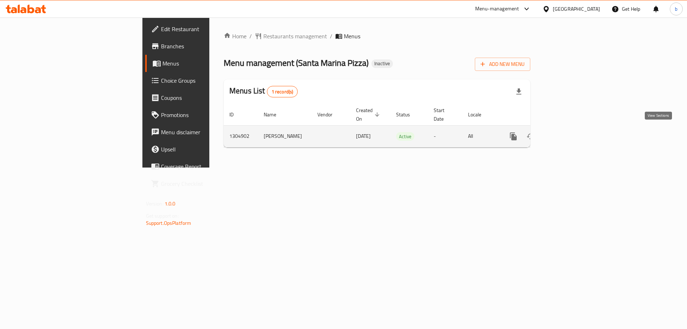
click at [574, 129] on link "enhanced table" at bounding box center [565, 136] width 17 height 17
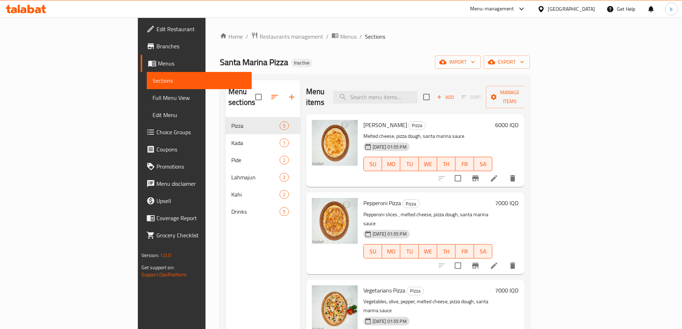
click at [354, 64] on div "Santa Marina Pizza Inactive import export" at bounding box center [375, 61] width 310 height 13
click at [153, 97] on span "Full Menu View" at bounding box center [199, 97] width 93 height 9
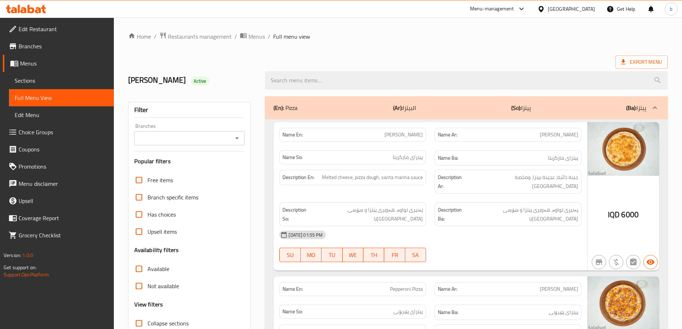
click at [238, 142] on icon "Open" at bounding box center [237, 138] width 9 height 9
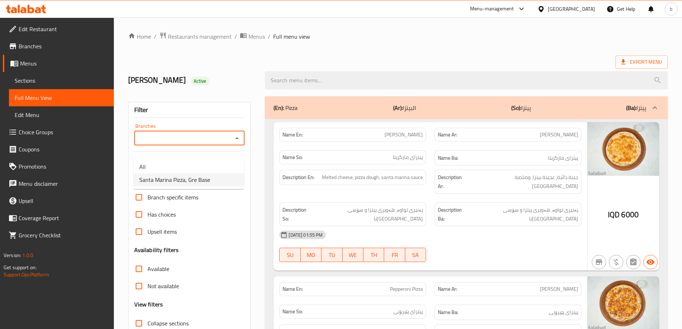
click at [219, 176] on li "Santa Marina Pizza, Gre Base" at bounding box center [189, 179] width 111 height 13
type input "Santa Marina Pizza, Gre Base"
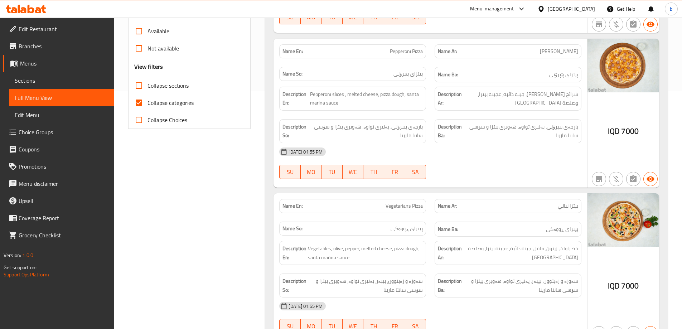
scroll to position [97, 0]
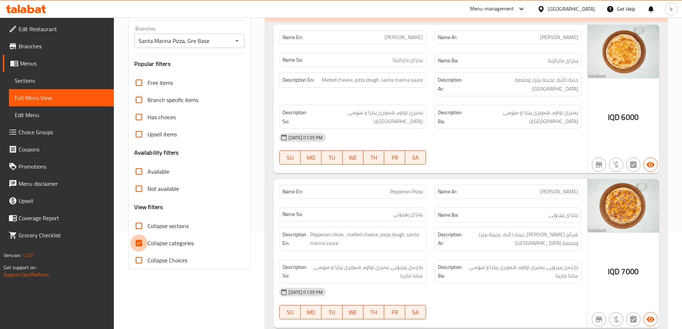
click at [139, 252] on input "Collapse categories" at bounding box center [138, 243] width 17 height 17
checkbox input "false"
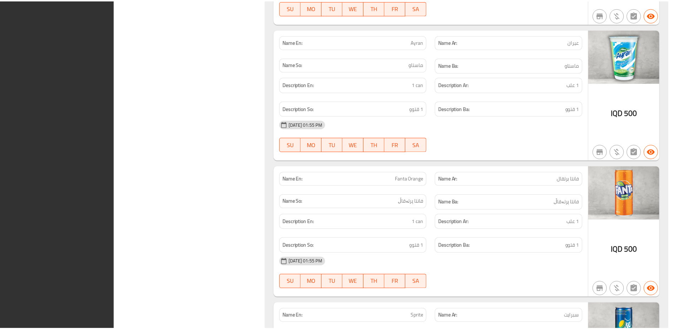
scroll to position [2698, 0]
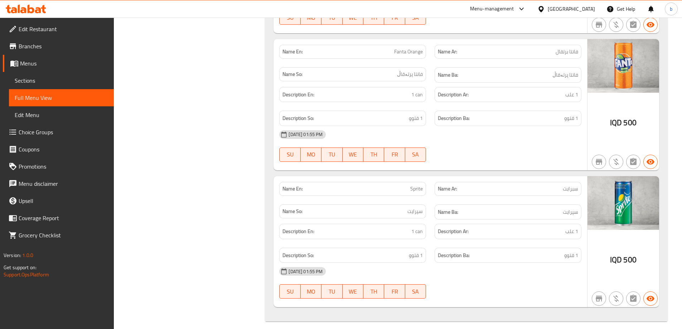
click at [81, 31] on span "Edit Restaurant" at bounding box center [64, 29] width 90 height 9
